Goal: Task Accomplishment & Management: Manage account settings

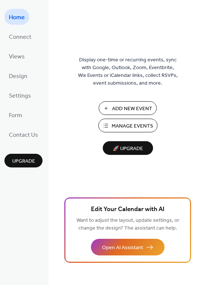
click at [128, 122] on span "Manage Events" at bounding box center [131, 126] width 41 height 8
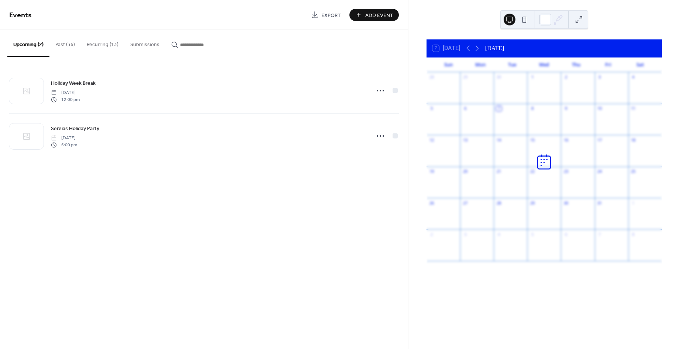
click at [63, 45] on button "Past (36)" at bounding box center [64, 43] width 31 height 26
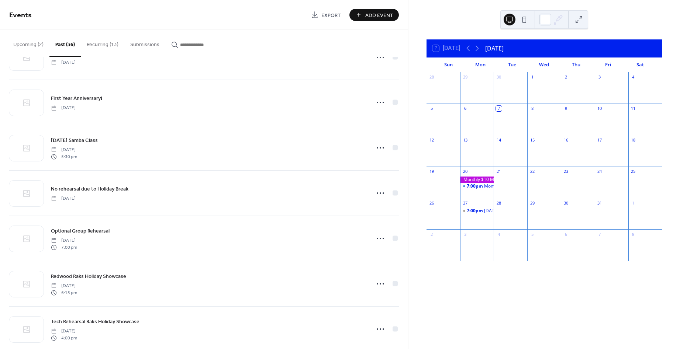
scroll to position [465, 0]
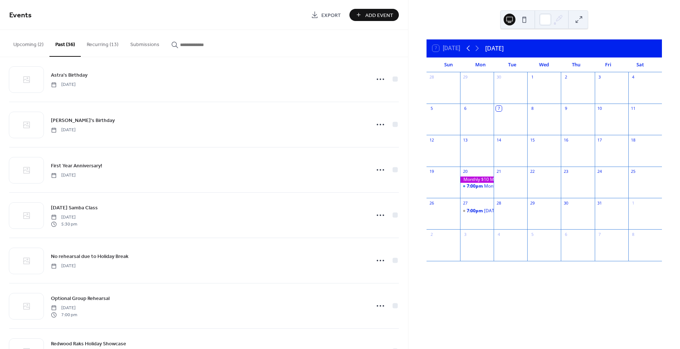
click at [467, 49] on icon at bounding box center [468, 48] width 9 height 9
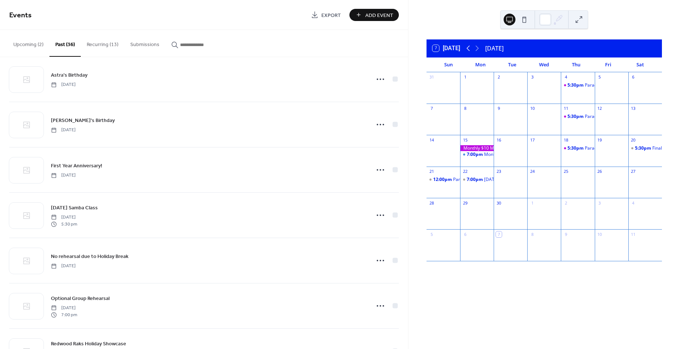
click at [472, 49] on icon at bounding box center [468, 48] width 9 height 9
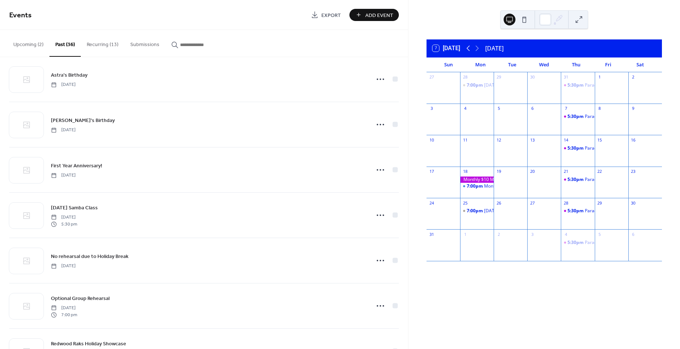
click at [467, 49] on icon at bounding box center [468, 48] width 9 height 9
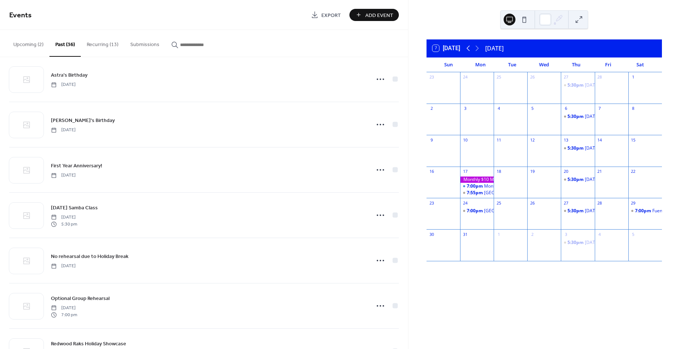
click at [467, 49] on icon at bounding box center [468, 48] width 9 height 9
click at [480, 49] on icon at bounding box center [477, 48] width 9 height 9
click at [482, 50] on icon at bounding box center [477, 48] width 9 height 9
click at [482, 49] on icon at bounding box center [477, 48] width 9 height 9
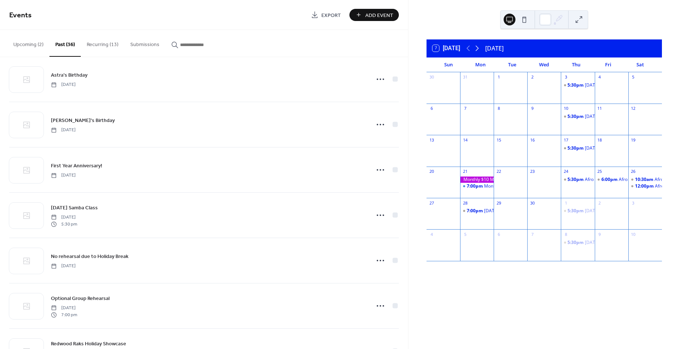
click at [481, 49] on icon at bounding box center [477, 48] width 9 height 9
click at [479, 50] on icon at bounding box center [477, 48] width 9 height 9
click at [479, 48] on icon at bounding box center [477, 48] width 9 height 9
click at [468, 48] on icon at bounding box center [467, 49] width 3 height 6
click at [476, 51] on icon at bounding box center [477, 48] width 9 height 9
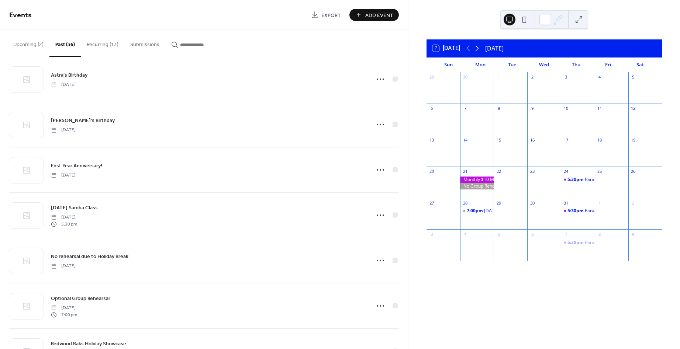
click at [475, 48] on icon at bounding box center [477, 48] width 9 height 9
click at [514, 308] on div "7 [DATE] [DATE] Sun Mon Tue Wed Thu Fri Sat 27 28 7:00pm [DATE] Class 29 30 31 …" at bounding box center [544, 174] width 272 height 349
click at [479, 49] on icon at bounding box center [477, 49] width 3 height 6
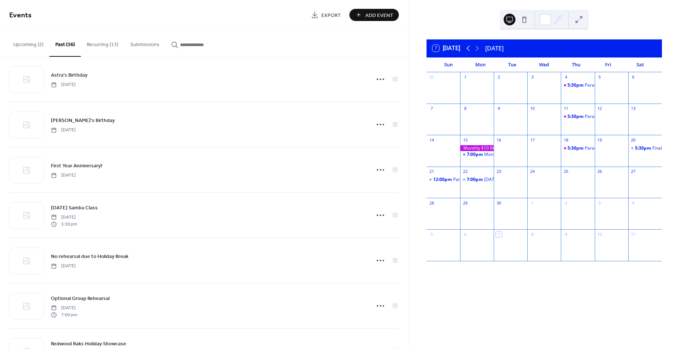
click at [466, 46] on icon at bounding box center [468, 48] width 9 height 9
click at [466, 47] on icon at bounding box center [468, 48] width 9 height 9
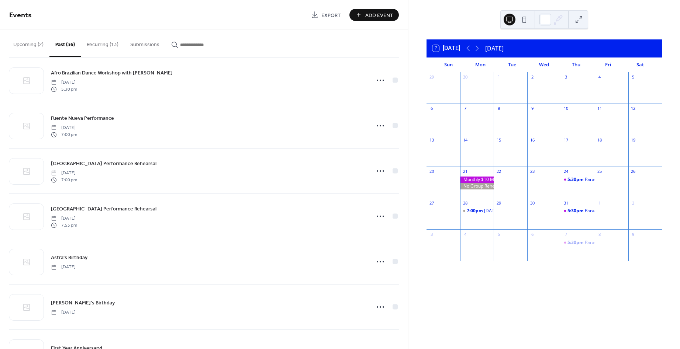
scroll to position [285, 0]
